Goal: Use online tool/utility: Utilize a website feature to perform a specific function

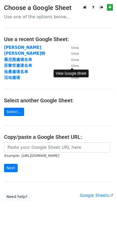
click at [76, 65] on small "View" at bounding box center [75, 66] width 8 height 4
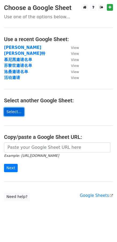
click at [9, 113] on link "Select..." at bounding box center [14, 112] width 20 height 8
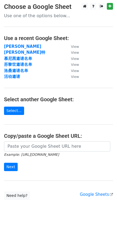
scroll to position [2, 0]
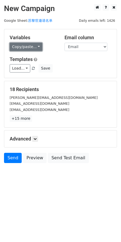
click at [35, 48] on link "Copy/paste..." at bounding box center [26, 47] width 33 height 8
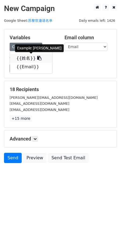
click at [37, 58] on icon at bounding box center [39, 58] width 4 height 4
